Goal: Task Accomplishment & Management: Use online tool/utility

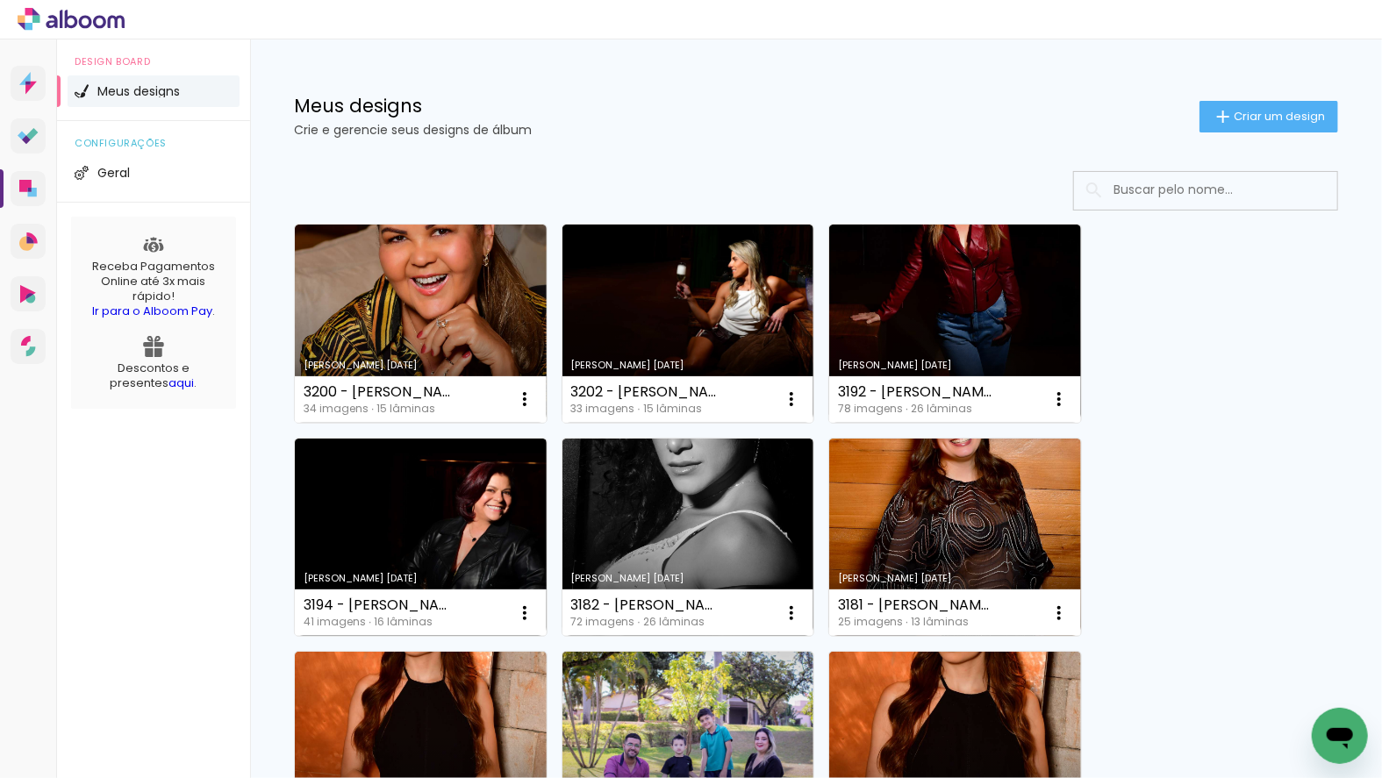
click at [1278, 111] on span "Criar um design" at bounding box center [1279, 116] width 91 height 11
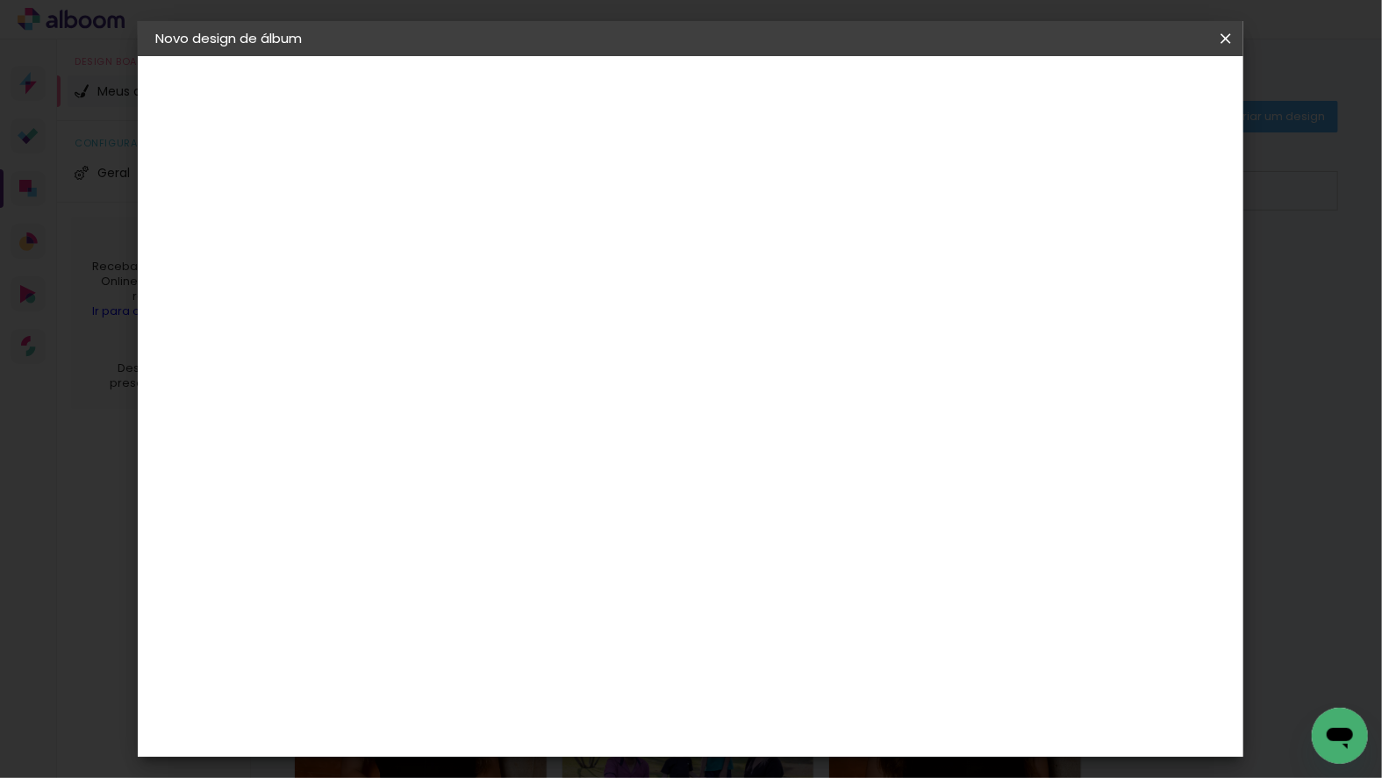
click at [442, 229] on input at bounding box center [442, 235] width 0 height 27
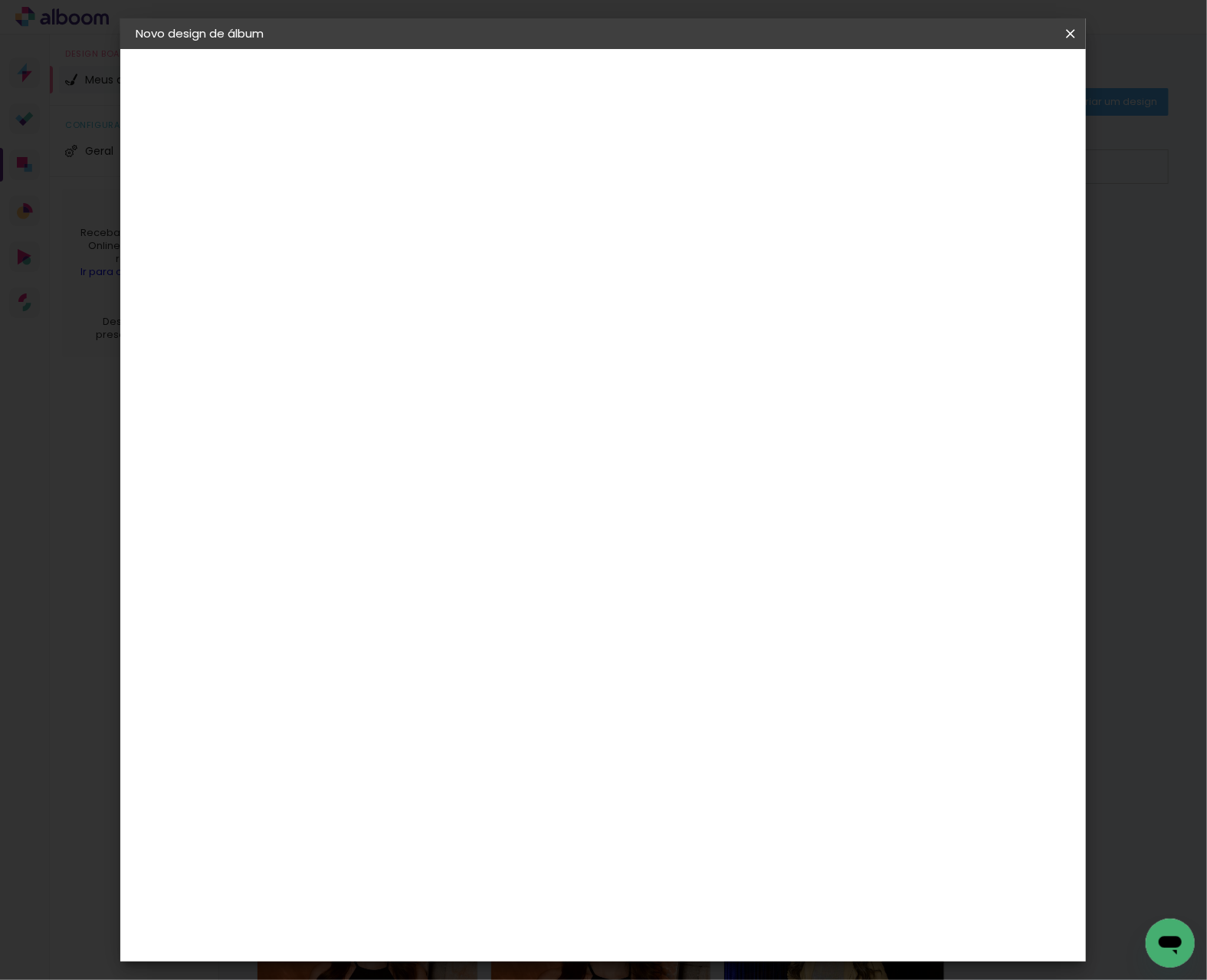
type input "3205 - [PERSON_NAME] - SLIMBOOK 55 FOTOS"
click at [0, 0] on slot "Avançar" at bounding box center [0, 0] width 0 height 0
click at [503, 282] on input at bounding box center [424, 292] width 155 height 19
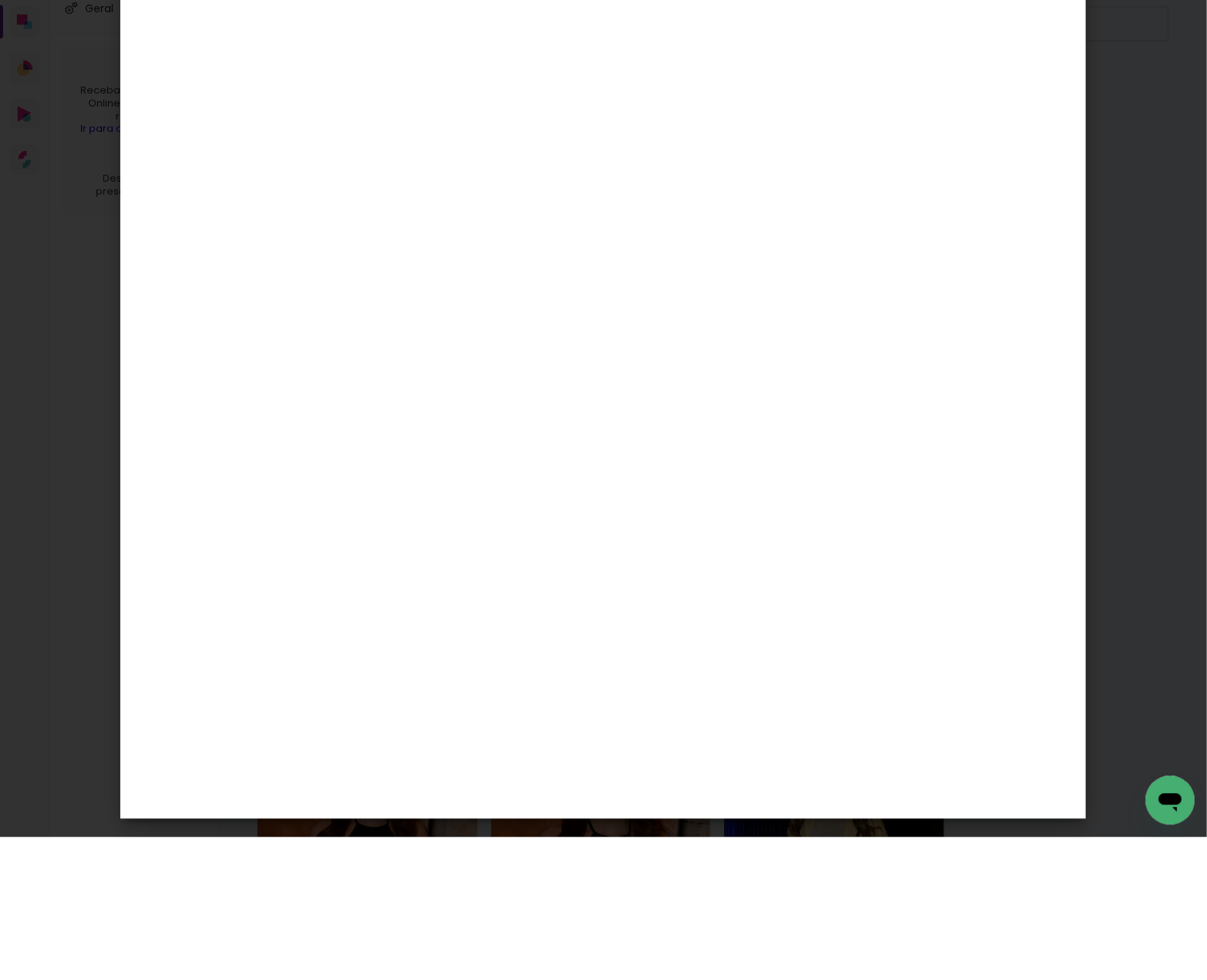
type input "foto 1"
type paper-input "foto 1"
click at [403, 338] on div "Foto 15" at bounding box center [390, 349] width 28 height 24
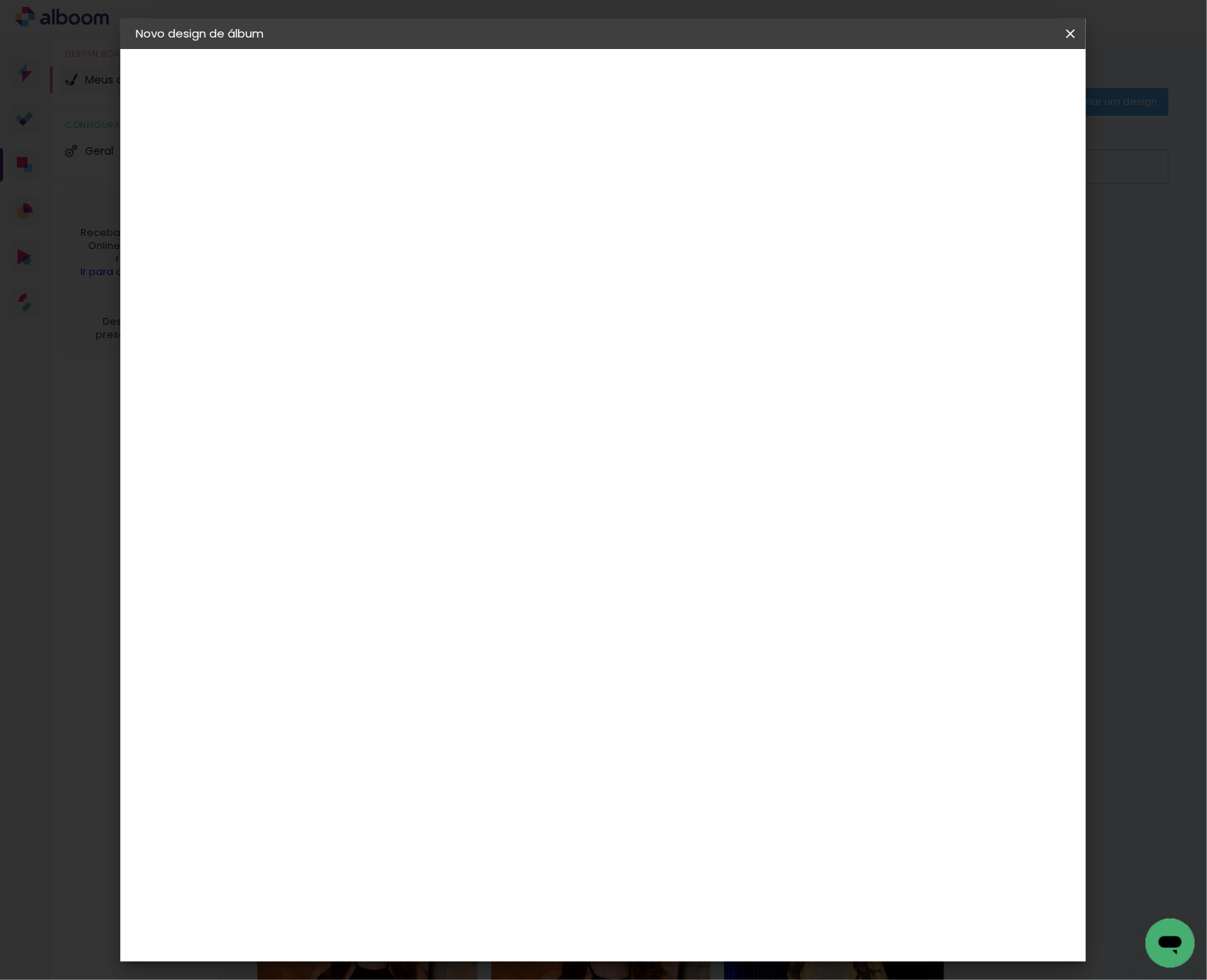
click at [632, 72] on paper-button "Avançar" at bounding box center [595, 81] width 75 height 26
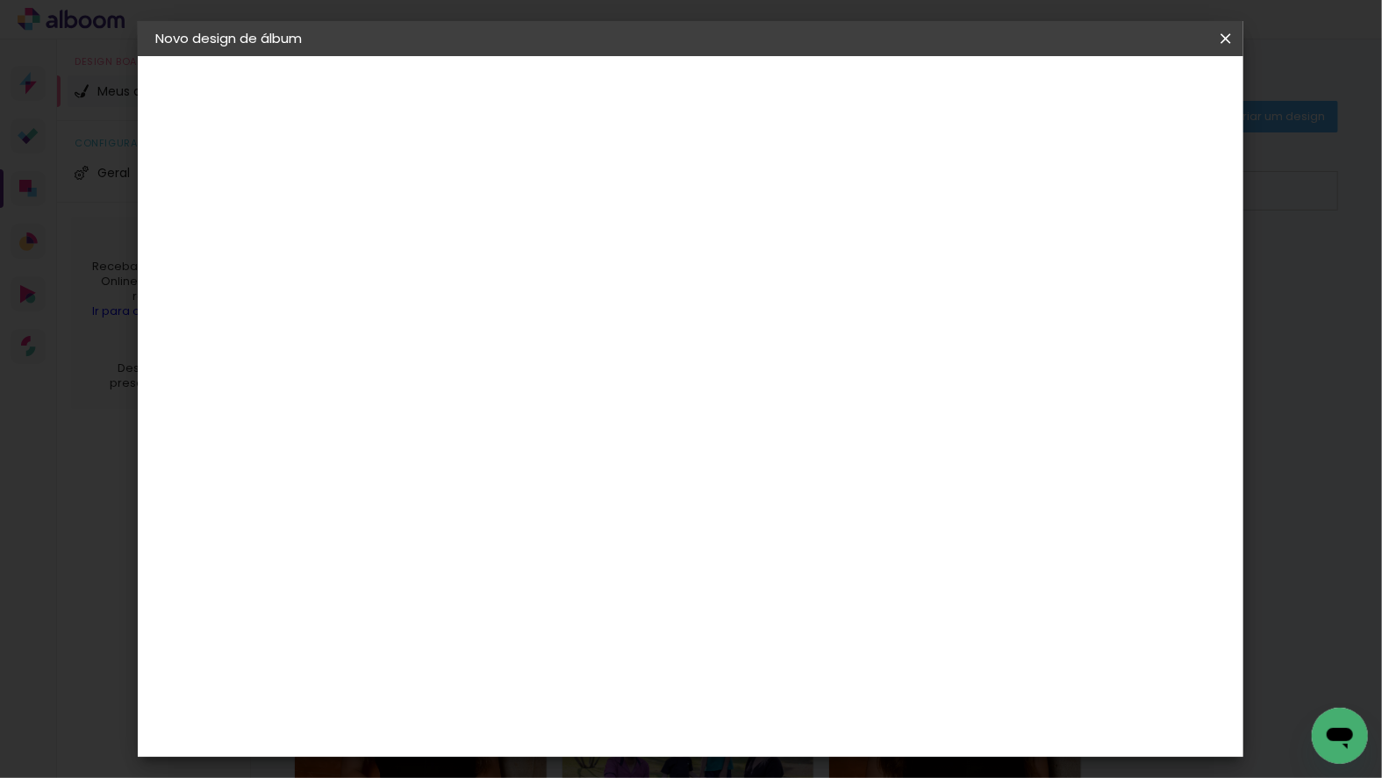
scroll to position [257, 0]
click at [561, 754] on span "30 × 30" at bounding box center [520, 772] width 82 height 36
click at [0, 0] on slot "Avançar" at bounding box center [0, 0] width 0 height 0
click at [1147, 102] on paper-button "Iniciar design" at bounding box center [1089, 93] width 115 height 30
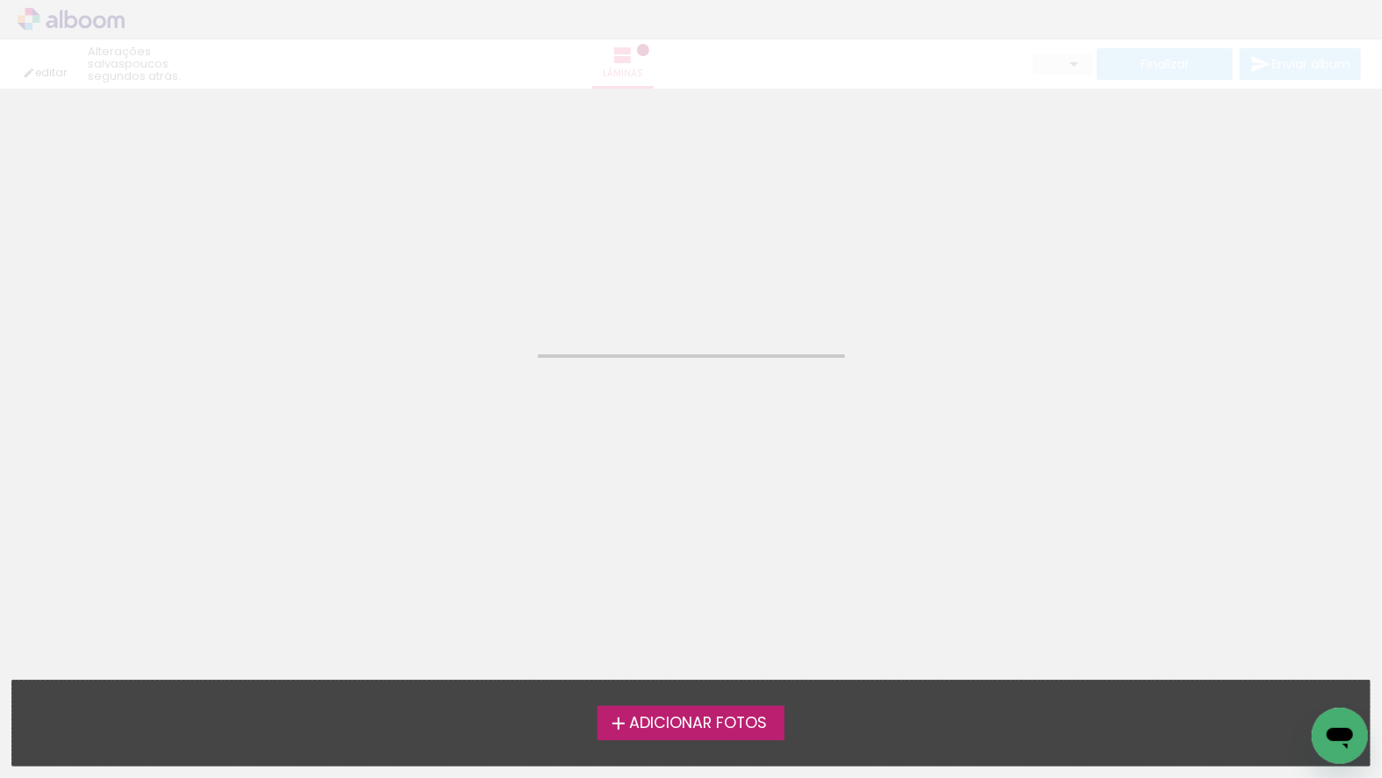
click at [758, 716] on span "Adicionar Fotos" at bounding box center [698, 724] width 138 height 16
click at [0, 0] on input "file" at bounding box center [0, 0] width 0 height 0
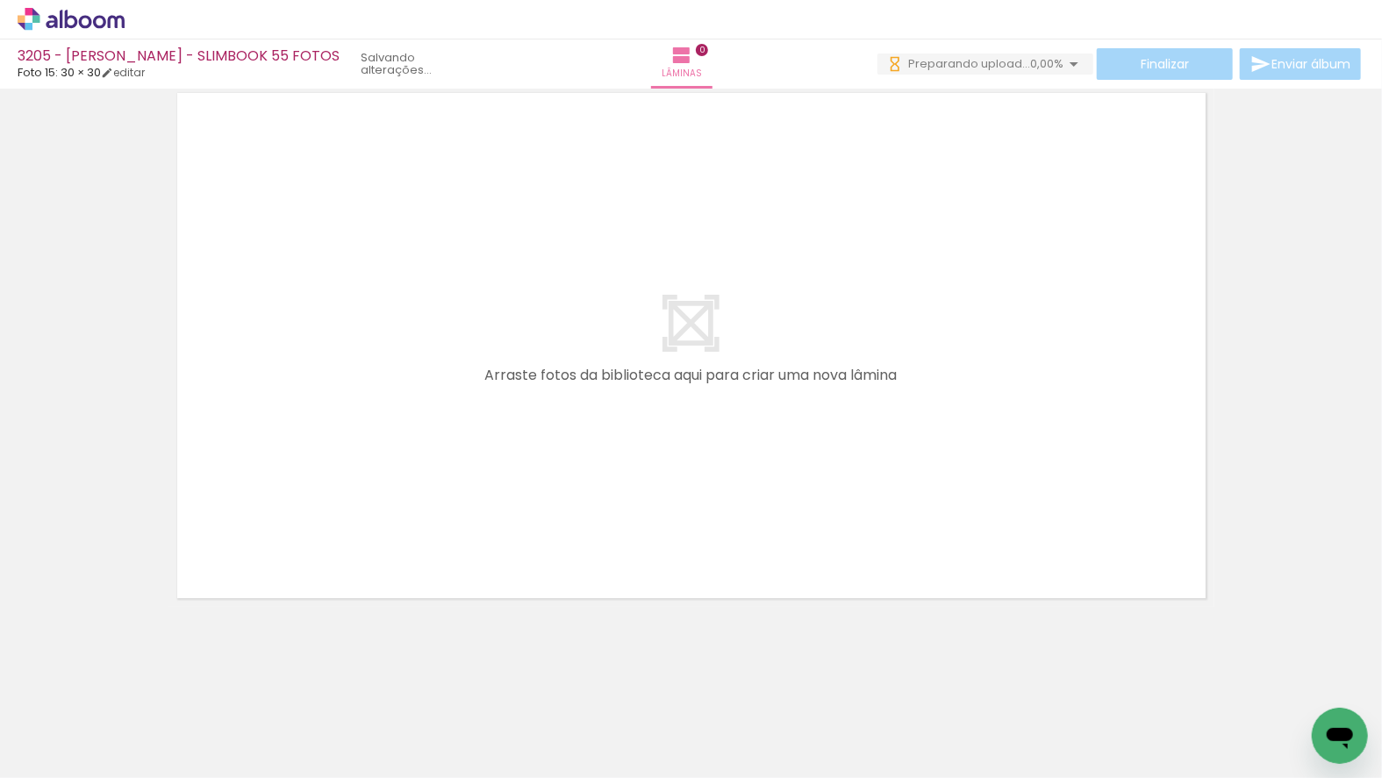
scroll to position [85, 0]
click at [72, 745] on span "Adicionar Fotos" at bounding box center [62, 754] width 53 height 19
click at [0, 0] on input "file" at bounding box center [0, 0] width 0 height 0
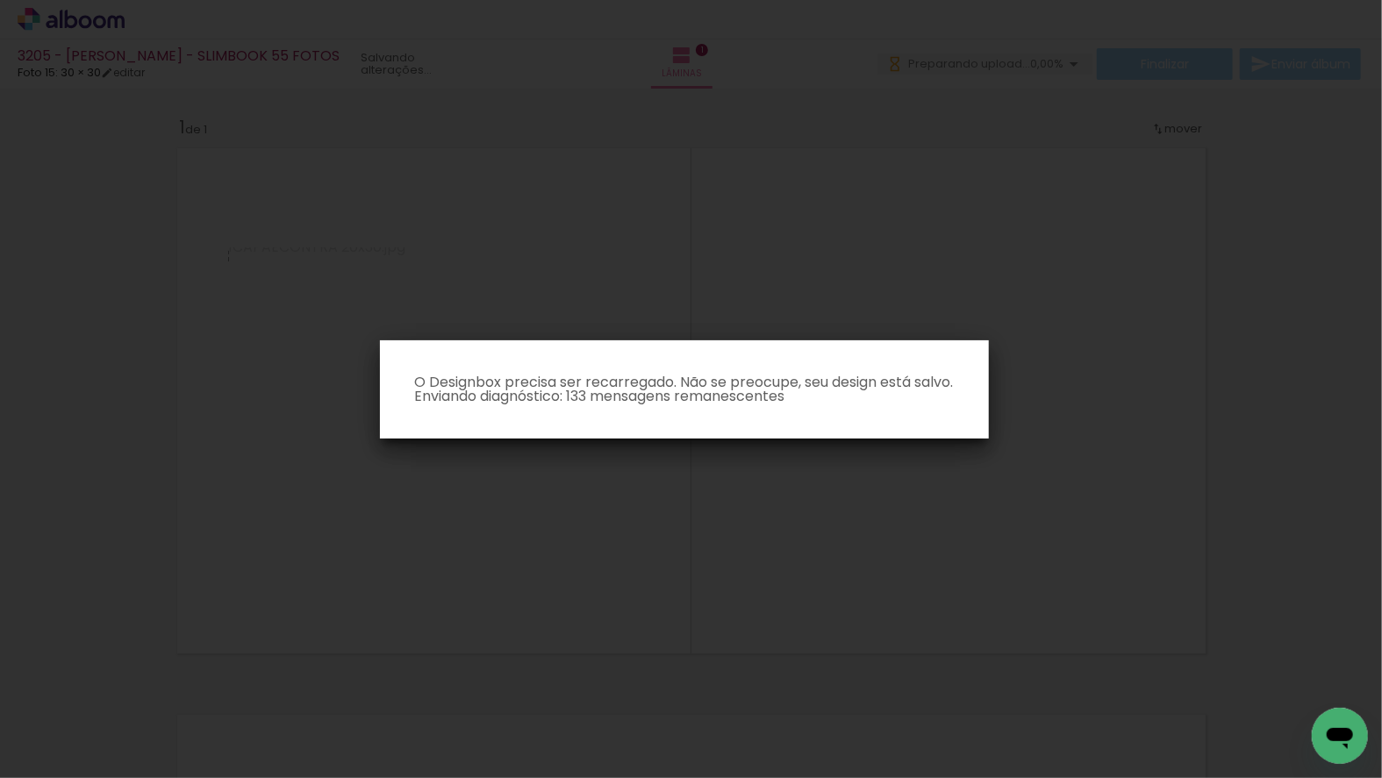
scroll to position [0, 0]
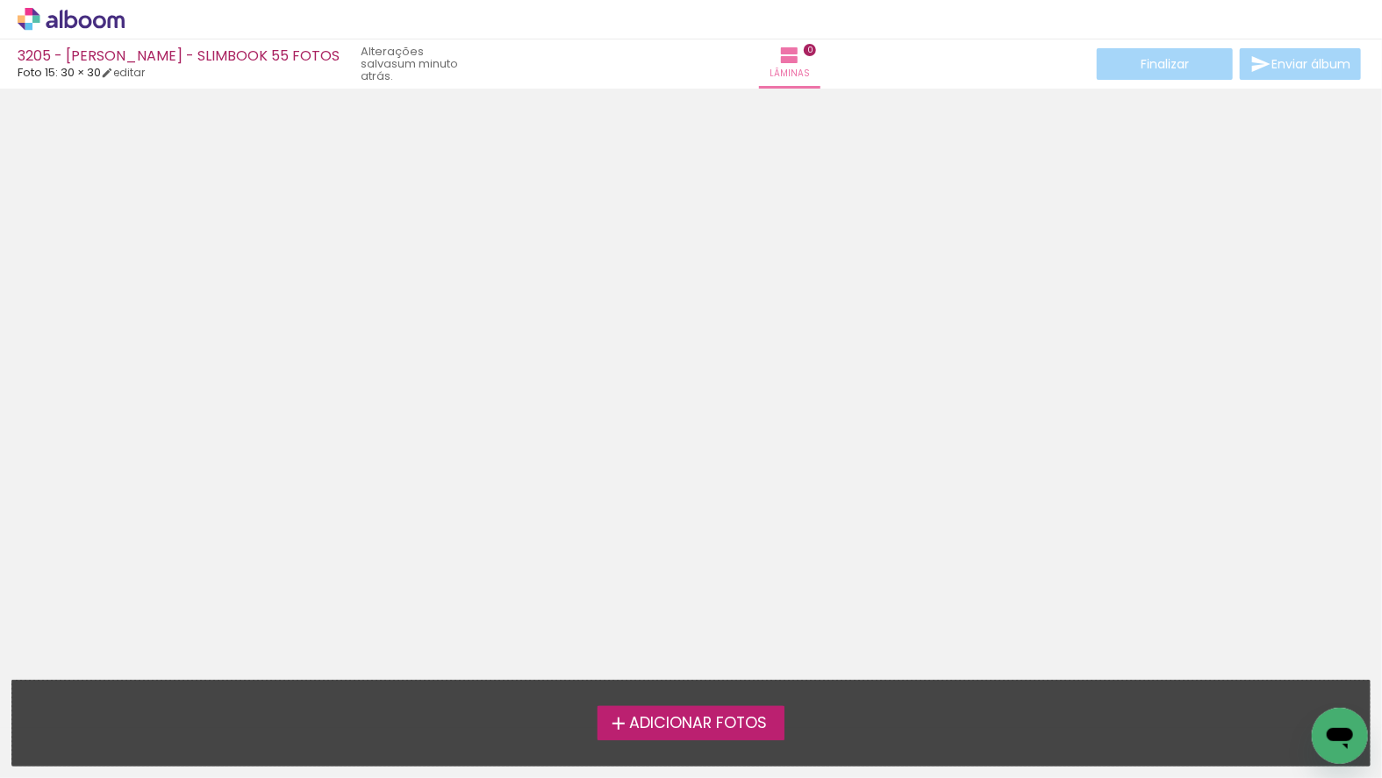
scroll to position [85, 0]
click at [760, 711] on label "Adicionar Fotos" at bounding box center [691, 722] width 187 height 33
click at [0, 0] on input "file" at bounding box center [0, 0] width 0 height 0
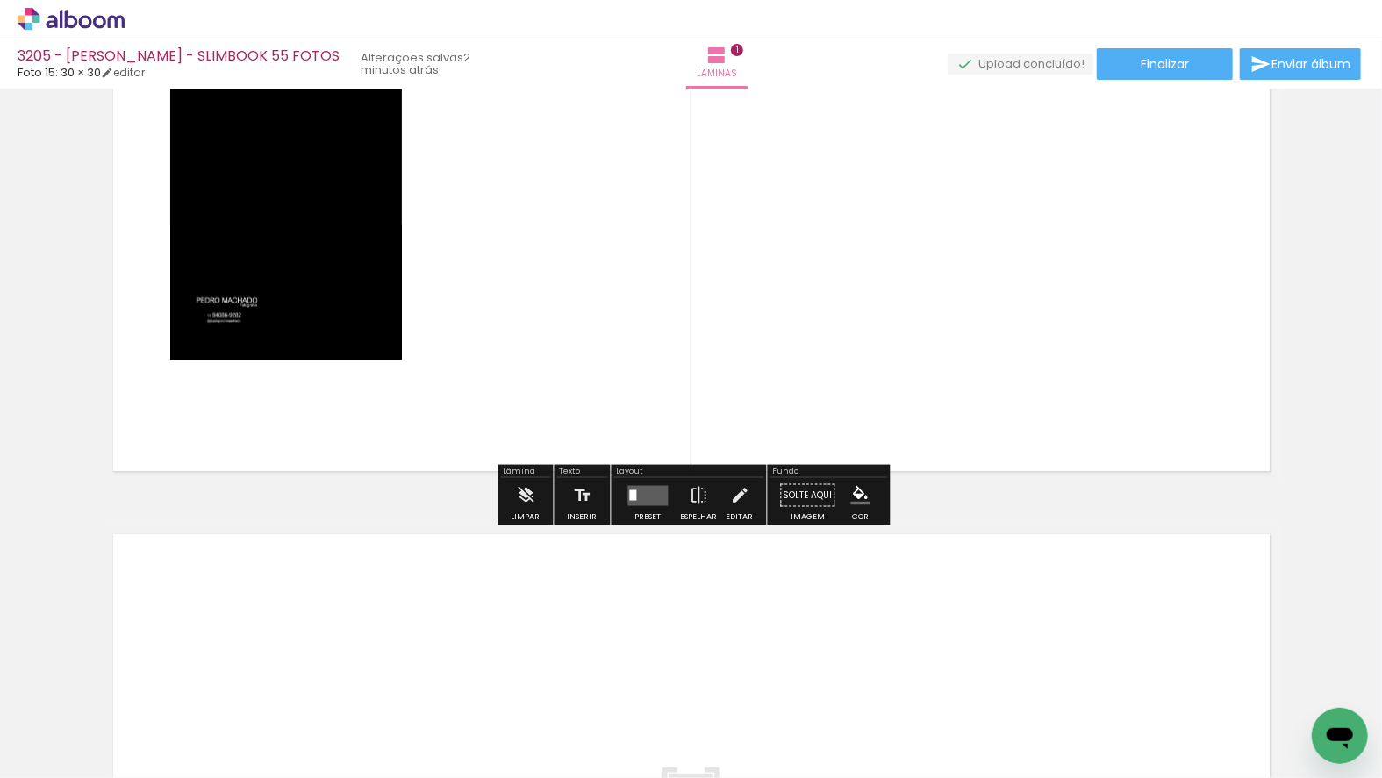
scroll to position [245, 0]
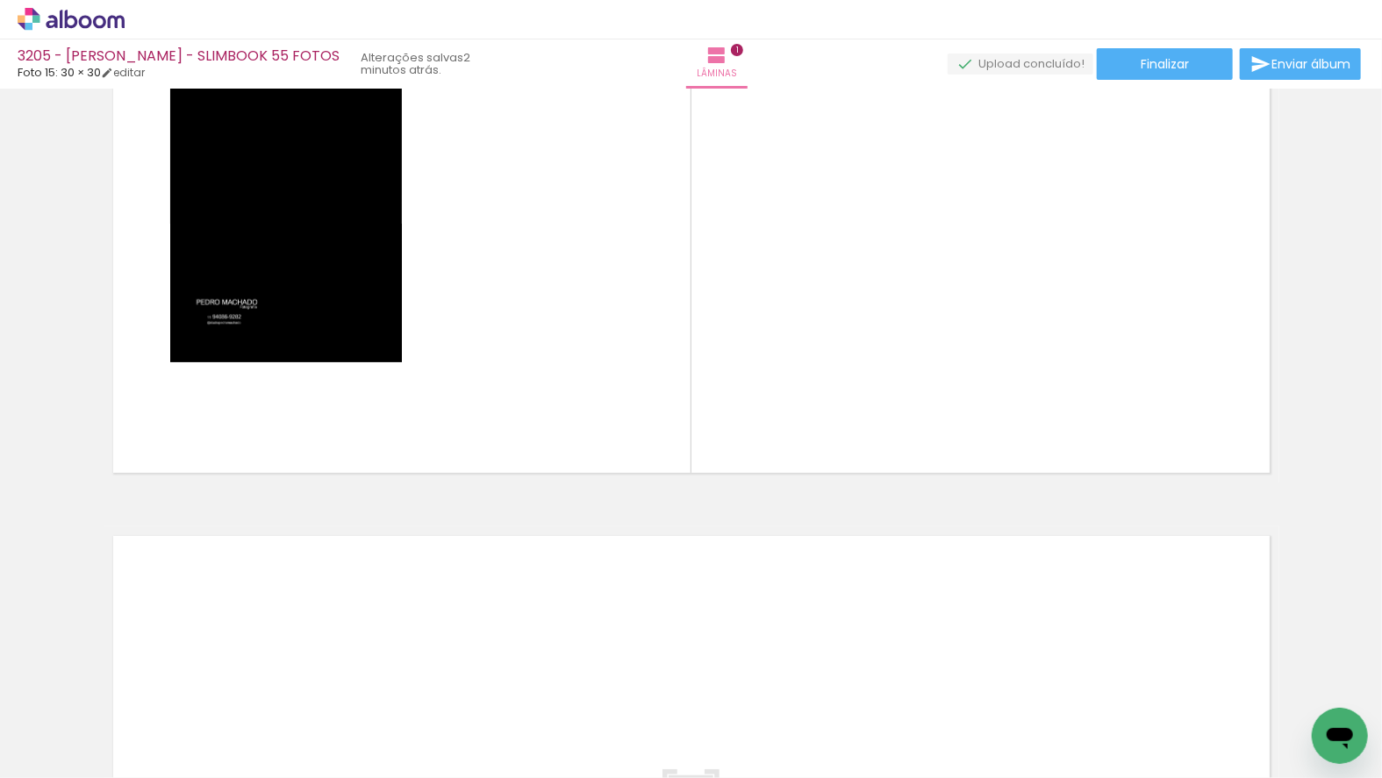
click at [71, 708] on div "Biblioteca 1 foto Todas as fotos Não utilizadas Adicionar Fotos" at bounding box center [54, 723] width 109 height 87
click at [76, 711] on div "Biblioteca 1 foto Todas as fotos Não utilizadas Adicionar Fotos" at bounding box center [54, 723] width 109 height 87
click at [0, 0] on slot "Todas as fotos" at bounding box center [0, 0] width 0 height 0
click at [61, 706] on div at bounding box center [56, 721] width 90 height 30
click at [61, 711] on div "Biblioteca 1 foto Todas as fotos Não utilizadas Adicionar Fotos" at bounding box center [54, 723] width 109 height 87
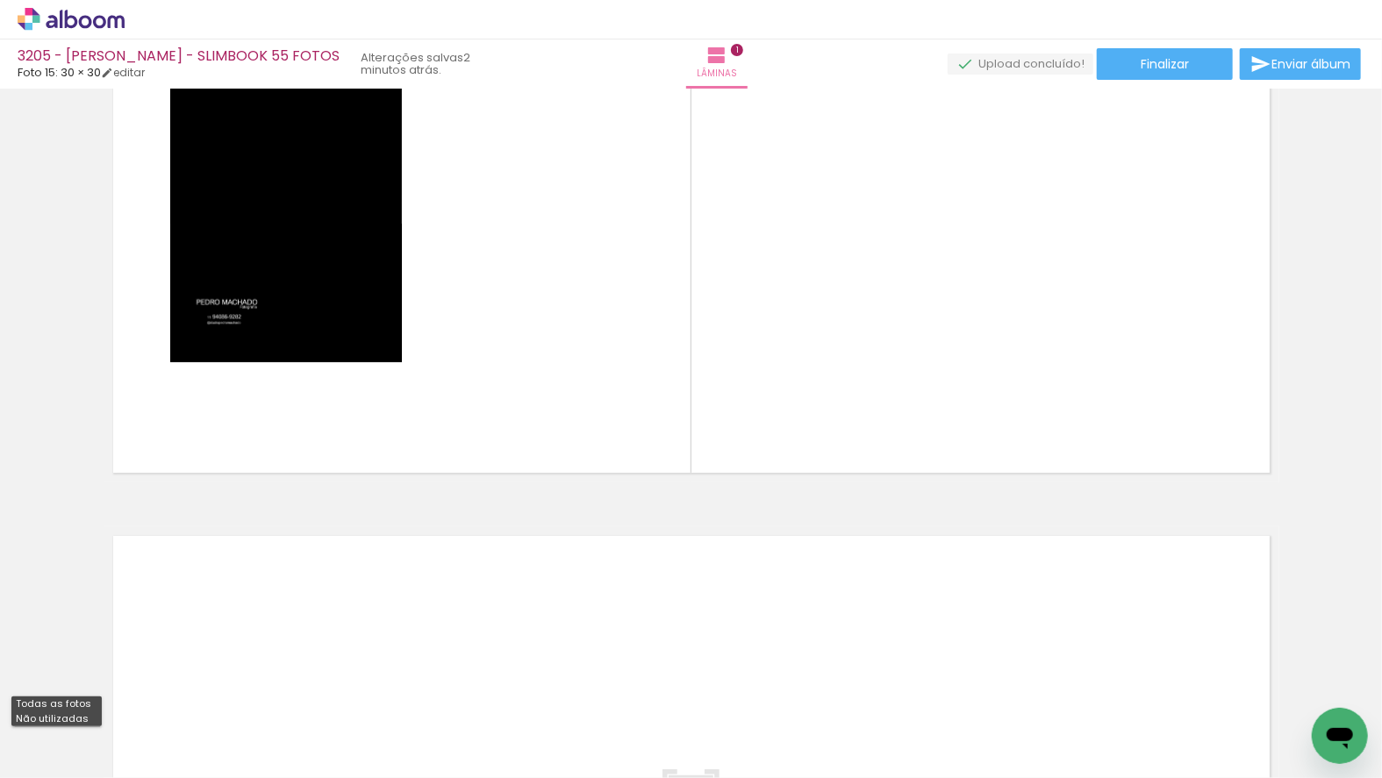
click at [65, 713] on div at bounding box center [56, 721] width 90 height 30
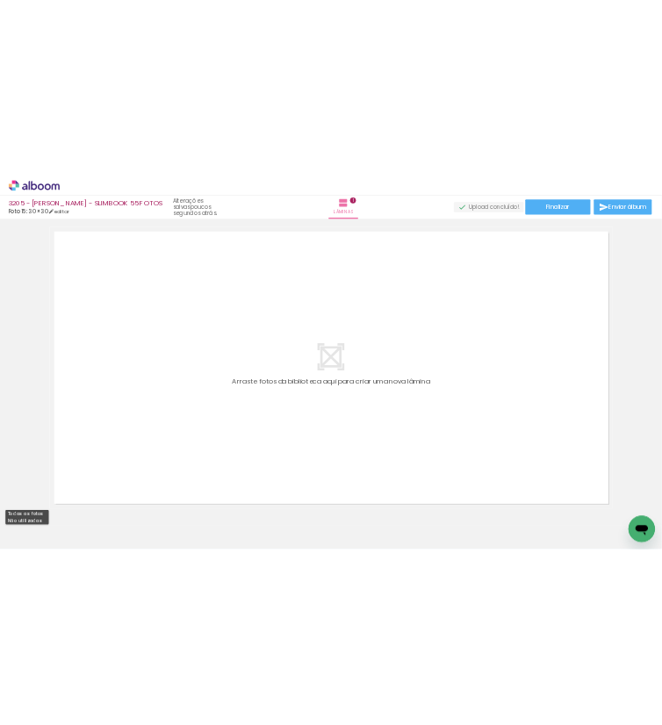
scroll to position [0, 0]
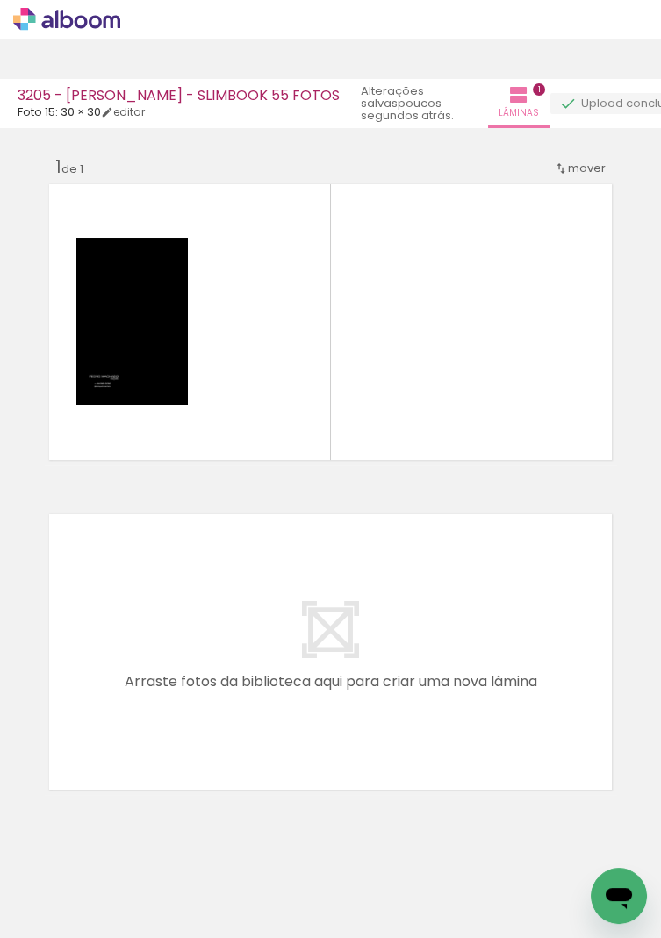
click at [62, 541] on span "Adicionar Fotos" at bounding box center [62, 914] width 53 height 19
click at [0, 0] on input "file" at bounding box center [0, 0] width 0 height 0
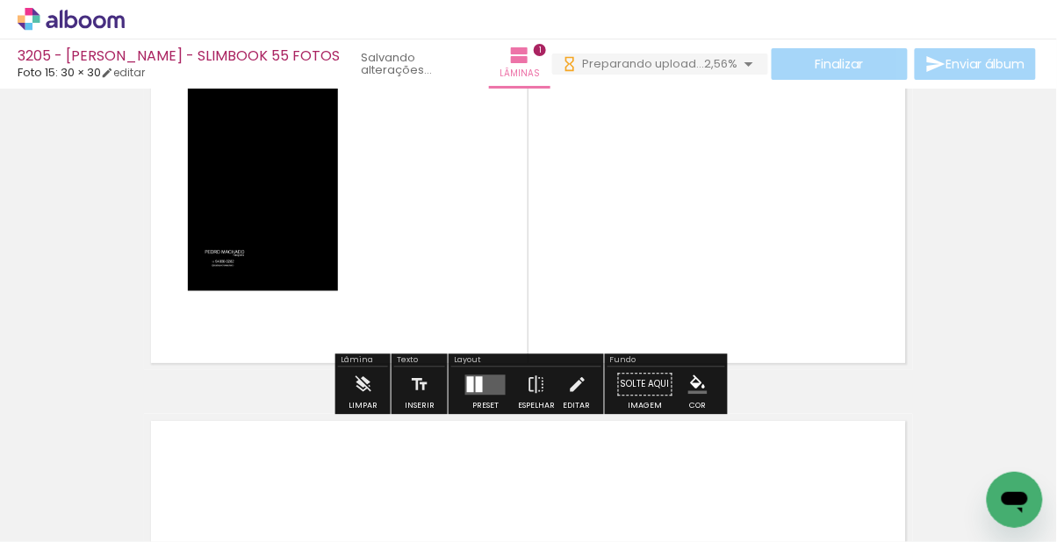
scroll to position [155, 0]
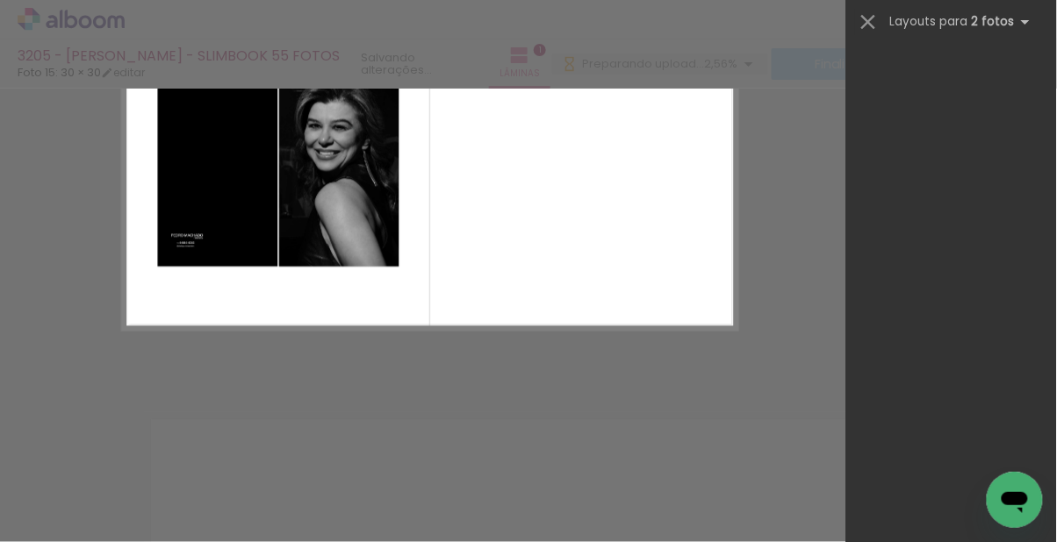
click at [485, 378] on div "Confirmar Cancelar" at bounding box center [528, 382] width 1057 height 899
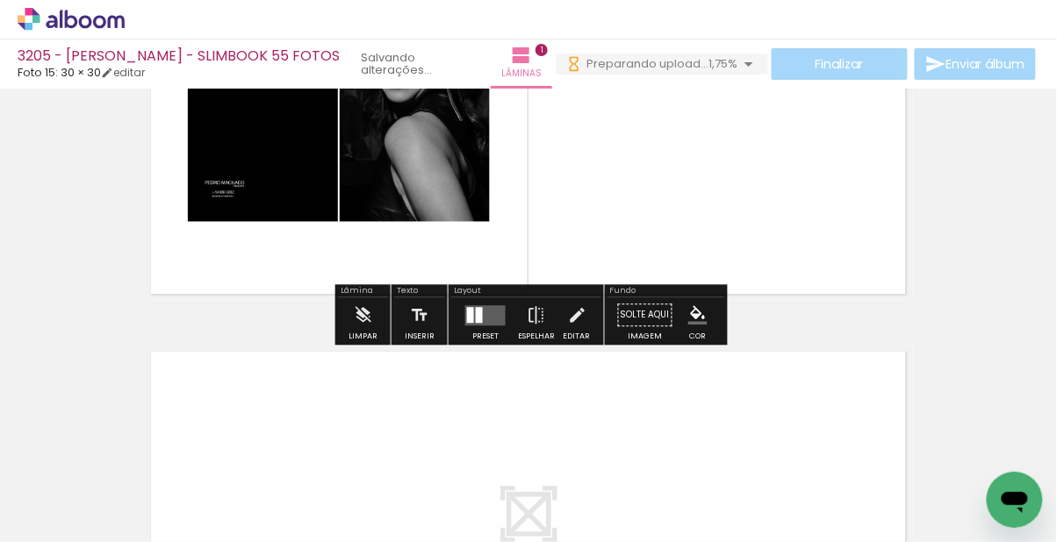
scroll to position [213, 0]
